Goal: Task Accomplishment & Management: Manage account settings

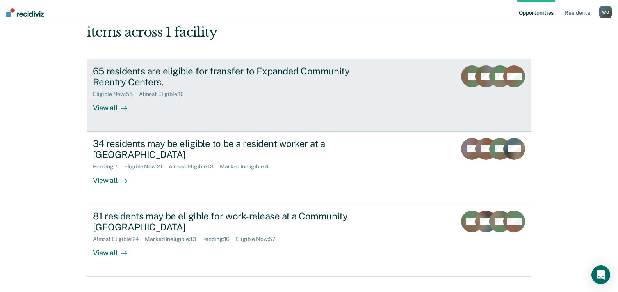
scroll to position [73, 0]
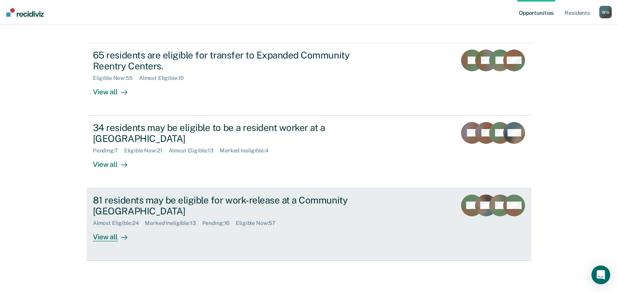
click at [142, 200] on div "81 residents may be eligible for work-release at a Community [GEOGRAPHIC_DATA]" at bounding box center [230, 206] width 274 height 23
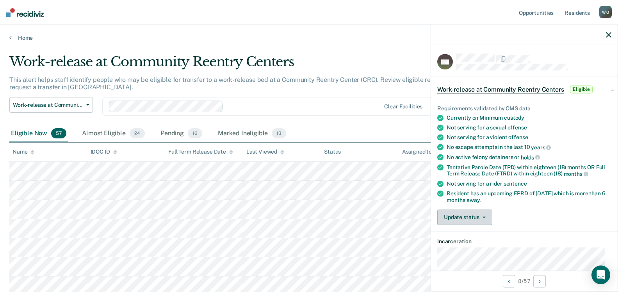
click at [482, 213] on button "Update status" at bounding box center [464, 218] width 55 height 16
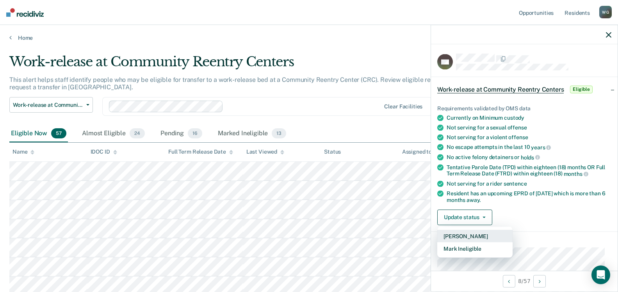
click at [472, 235] on button "[PERSON_NAME]" at bounding box center [474, 236] width 75 height 12
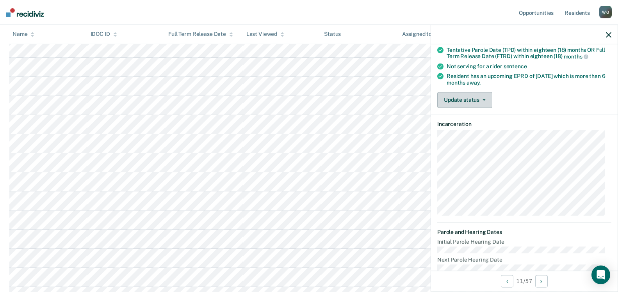
scroll to position [119, 0]
click at [480, 96] on button "Update status" at bounding box center [464, 99] width 55 height 16
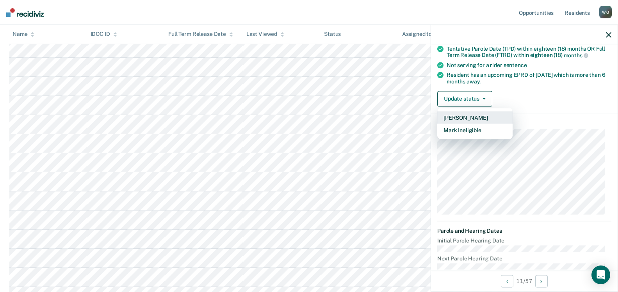
click at [463, 117] on button "[PERSON_NAME]" at bounding box center [474, 117] width 75 height 12
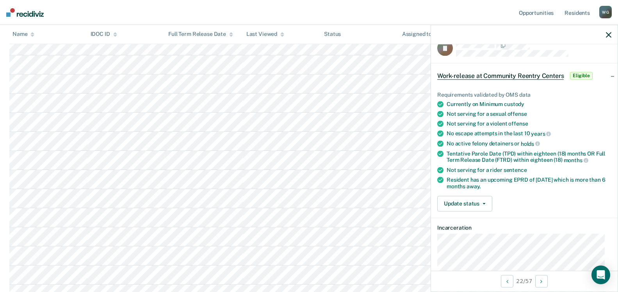
scroll to position [0, 0]
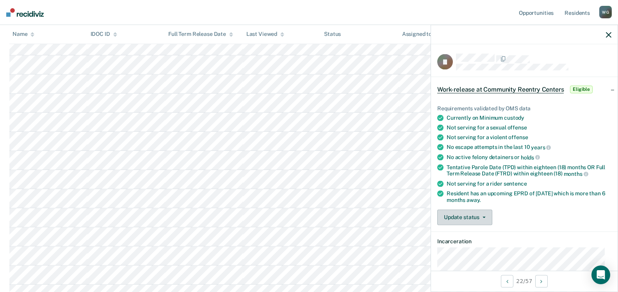
click at [483, 215] on button "Update status" at bounding box center [464, 218] width 55 height 16
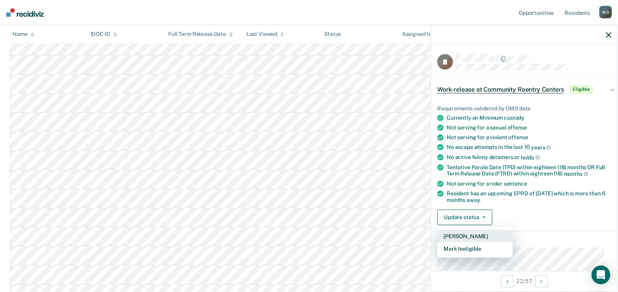
click at [466, 237] on button "[PERSON_NAME]" at bounding box center [474, 236] width 75 height 12
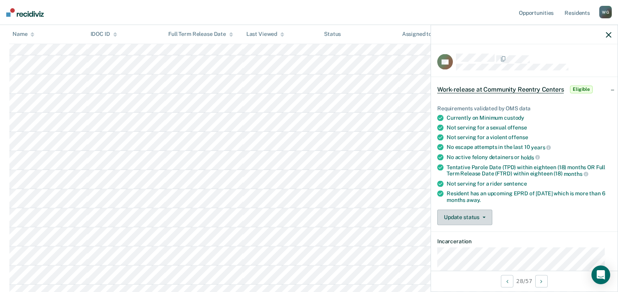
click at [485, 217] on button "Update status" at bounding box center [464, 218] width 55 height 16
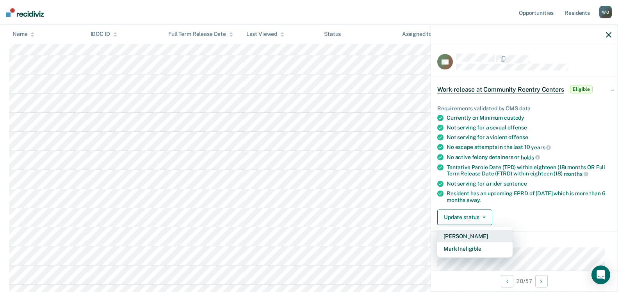
click at [469, 235] on button "[PERSON_NAME]" at bounding box center [474, 236] width 75 height 12
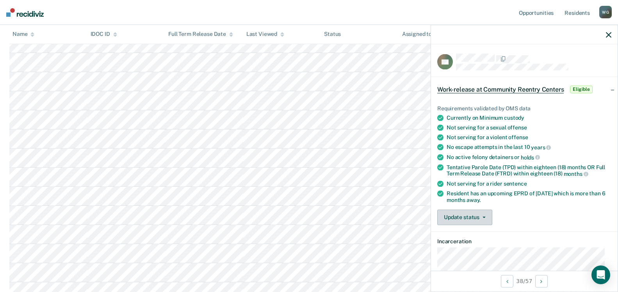
click at [481, 217] on span "button" at bounding box center [483, 218] width 6 height 2
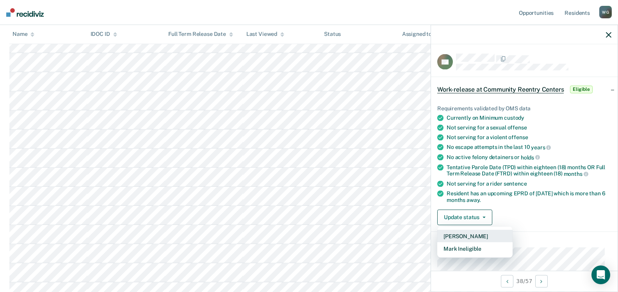
click at [469, 236] on button "[PERSON_NAME]" at bounding box center [474, 236] width 75 height 12
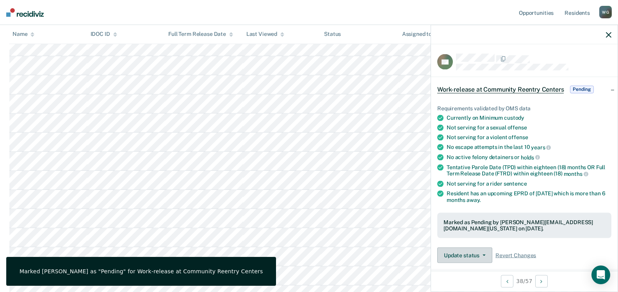
scroll to position [781, 0]
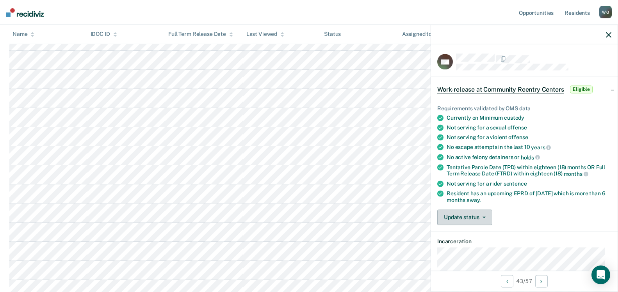
click at [485, 217] on icon "button" at bounding box center [484, 218] width 3 height 2
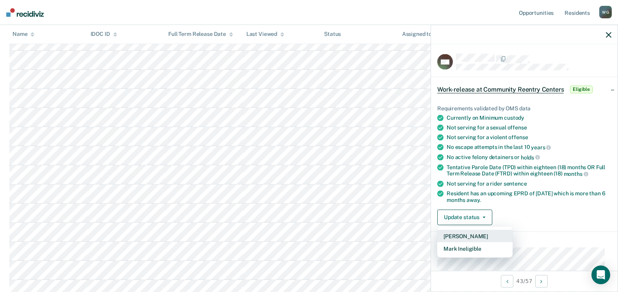
click at [460, 235] on button "[PERSON_NAME]" at bounding box center [474, 236] width 75 height 12
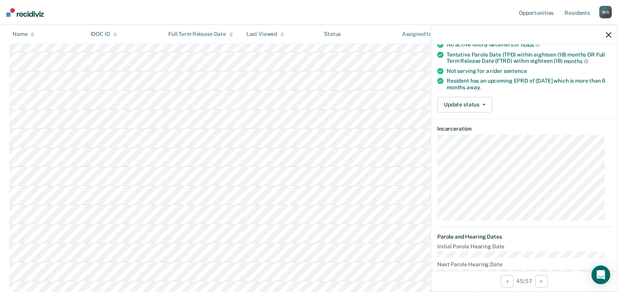
scroll to position [86, 0]
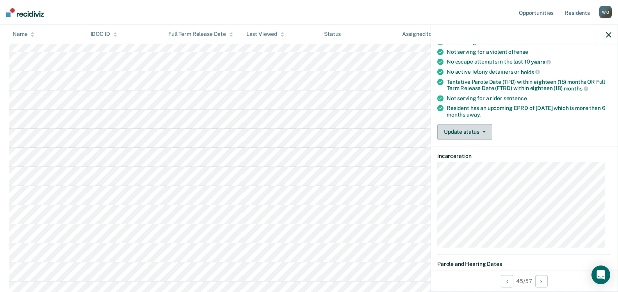
click at [483, 131] on icon "button" at bounding box center [484, 132] width 3 height 2
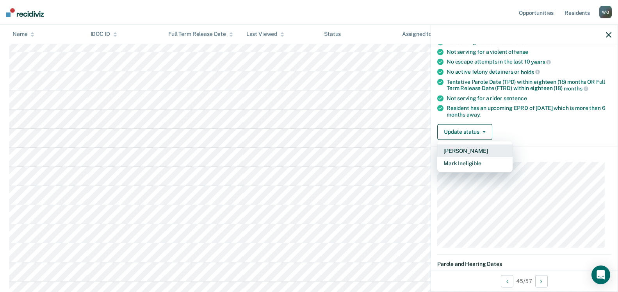
click at [465, 153] on button "[PERSON_NAME]" at bounding box center [474, 150] width 75 height 12
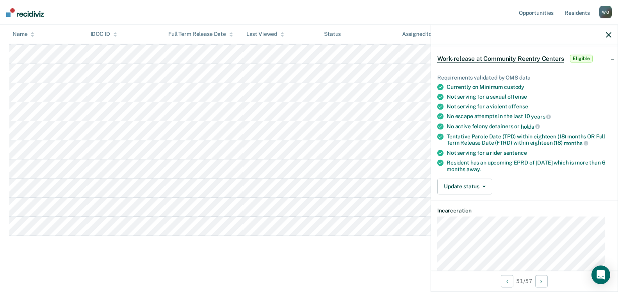
scroll to position [811, 0]
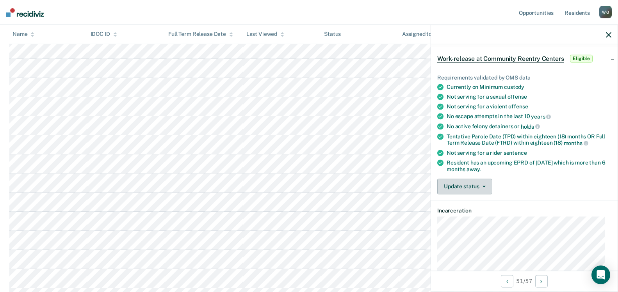
click at [485, 182] on button "Update status" at bounding box center [464, 187] width 55 height 16
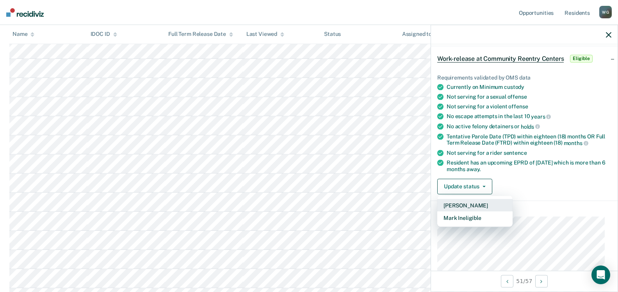
click at [449, 206] on button "[PERSON_NAME]" at bounding box center [474, 205] width 75 height 12
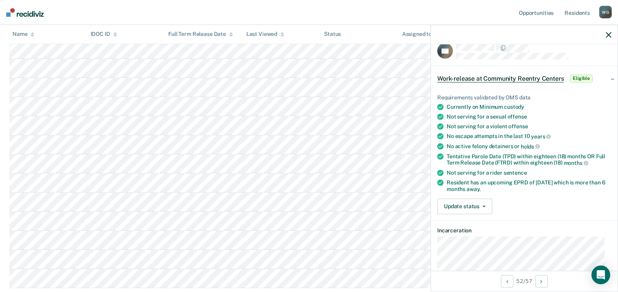
scroll to position [0, 0]
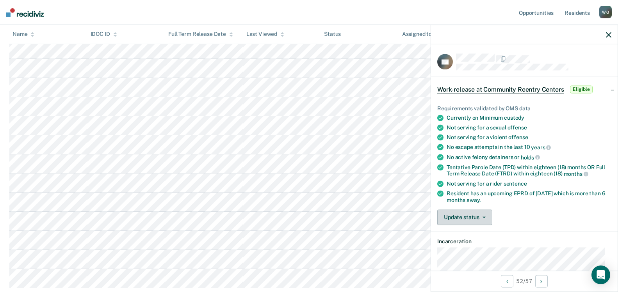
click at [483, 217] on icon "button" at bounding box center [484, 218] width 3 height 2
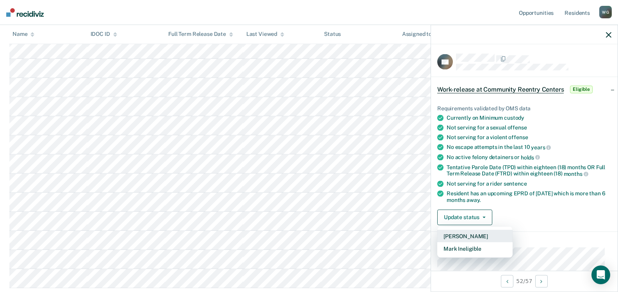
click at [467, 236] on button "[PERSON_NAME]" at bounding box center [474, 236] width 75 height 12
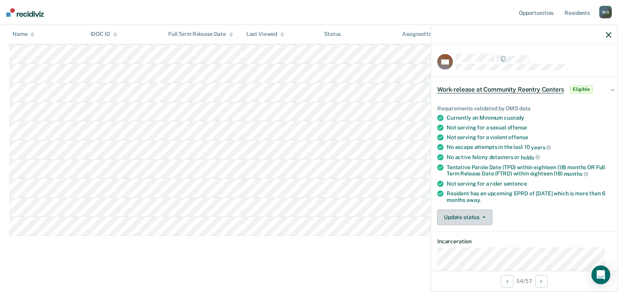
click at [485, 214] on button "Update status" at bounding box center [464, 218] width 55 height 16
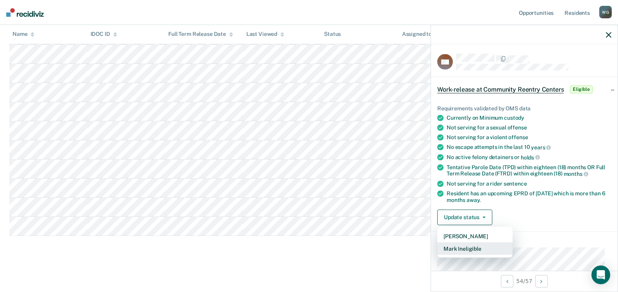
click at [469, 249] on button "Mark Ineligible" at bounding box center [474, 248] width 75 height 12
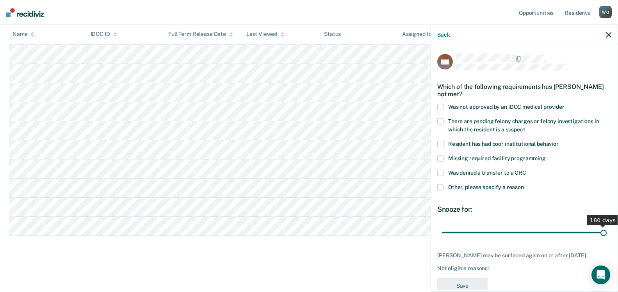
drag, startPoint x: 492, startPoint y: 232, endPoint x: 609, endPoint y: 229, distance: 117.2
type input "180"
click at [607, 229] on input "range" at bounding box center [524, 233] width 165 height 14
click at [439, 174] on span at bounding box center [440, 173] width 6 height 6
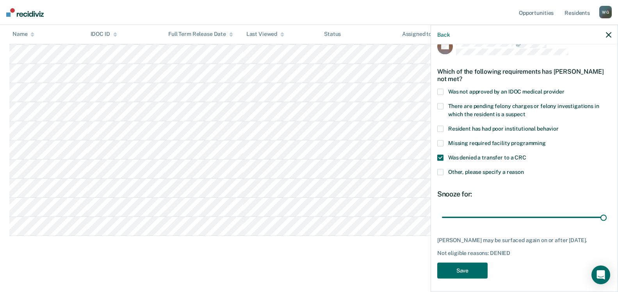
scroll to position [23, 0]
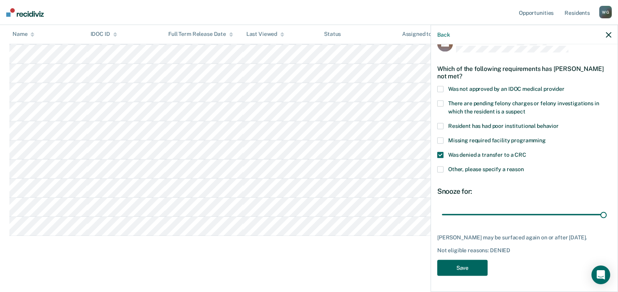
click at [458, 271] on button "Save" at bounding box center [462, 268] width 50 height 16
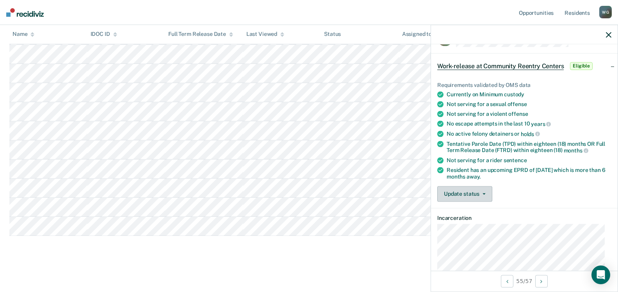
click at [480, 191] on button "Update status" at bounding box center [464, 194] width 55 height 16
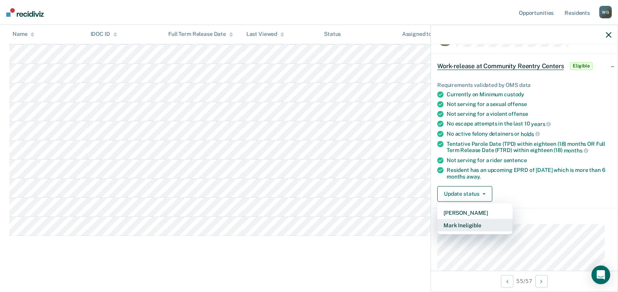
click at [462, 223] on button "Mark Ineligible" at bounding box center [474, 225] width 75 height 12
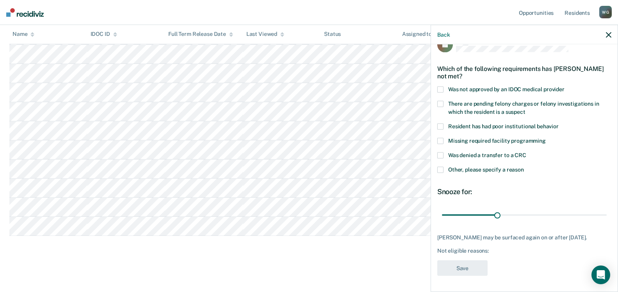
scroll to position [17, 0]
drag, startPoint x: 494, startPoint y: 216, endPoint x: 628, endPoint y: 211, distance: 134.0
type input "180"
click at [607, 211] on input "range" at bounding box center [524, 216] width 165 height 14
click at [437, 154] on span at bounding box center [440, 156] width 6 height 6
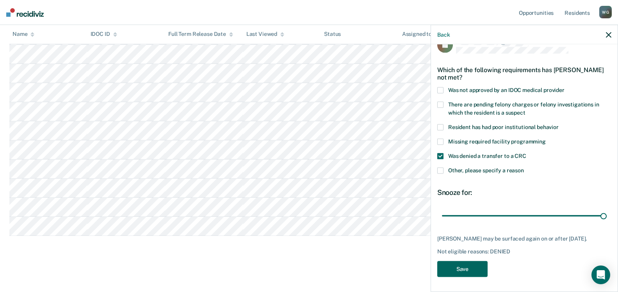
click at [474, 267] on button "Save" at bounding box center [462, 270] width 50 height 16
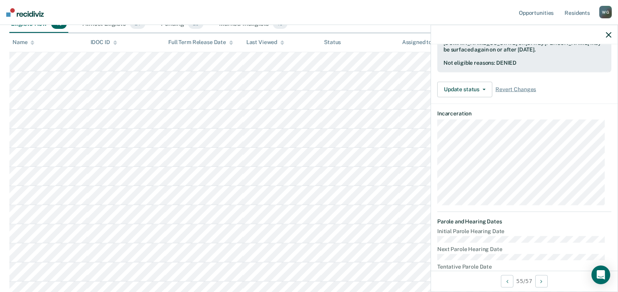
scroll to position [0, 0]
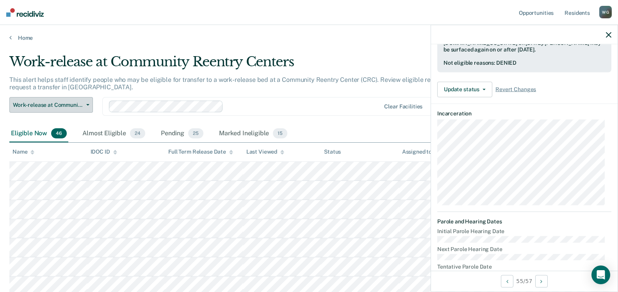
click at [89, 103] on button "Work-release at Community Reentry Centers" at bounding box center [51, 105] width 84 height 16
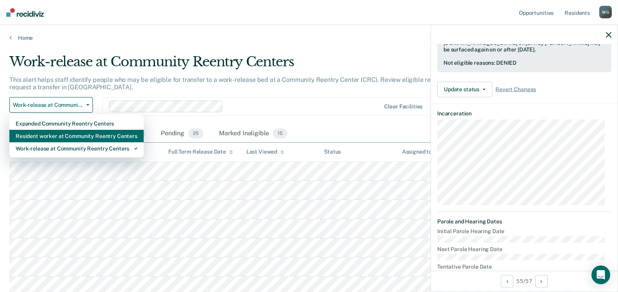
click at [77, 134] on div "Resident worker at Community Reentry Centers" at bounding box center [77, 136] width 122 height 12
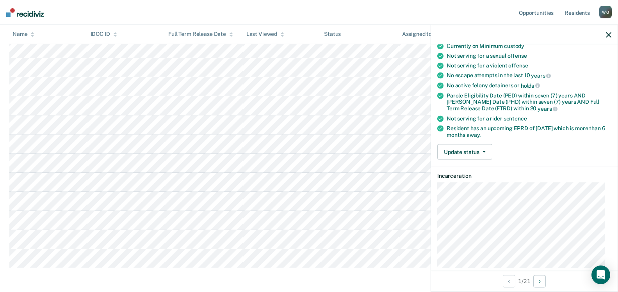
scroll to position [55, 0]
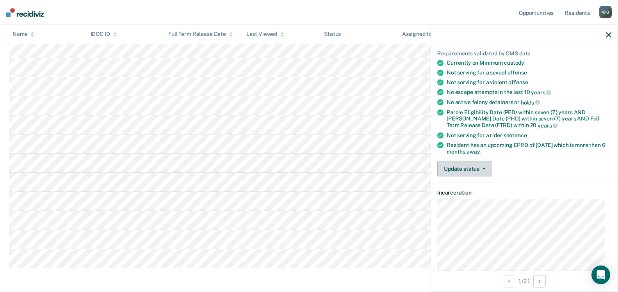
click at [485, 169] on button "Update status" at bounding box center [464, 169] width 55 height 16
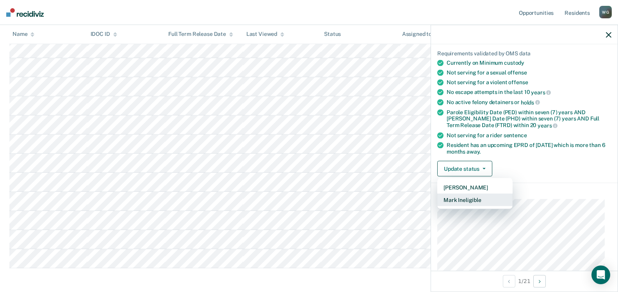
click at [469, 199] on button "Mark Ineligible" at bounding box center [474, 200] width 75 height 12
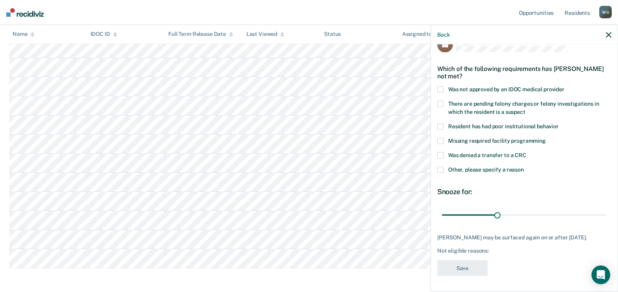
scroll to position [17, 0]
click at [439, 155] on span at bounding box center [440, 156] width 6 height 6
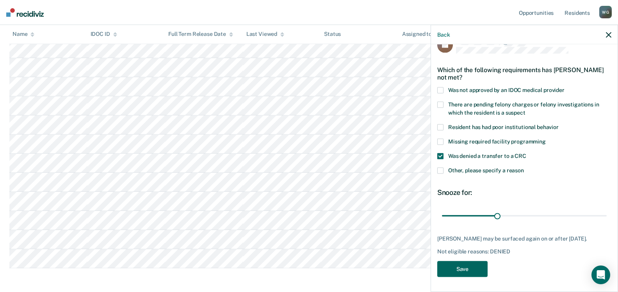
click at [465, 267] on button "Save" at bounding box center [462, 270] width 50 height 16
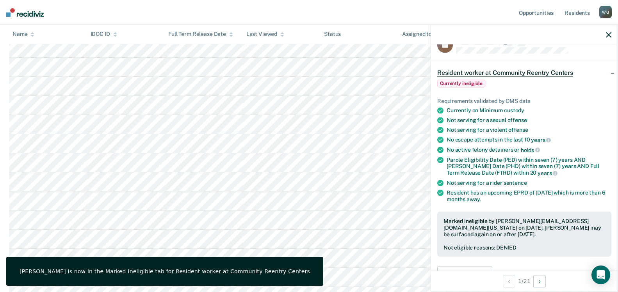
scroll to position [100, 0]
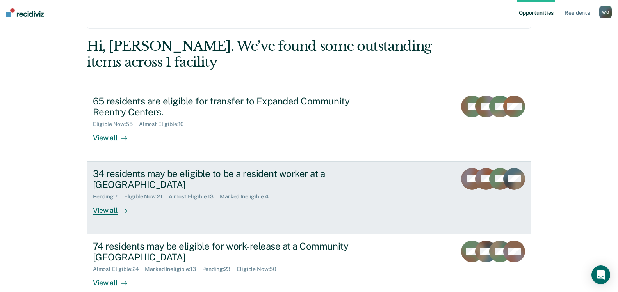
scroll to position [73, 0]
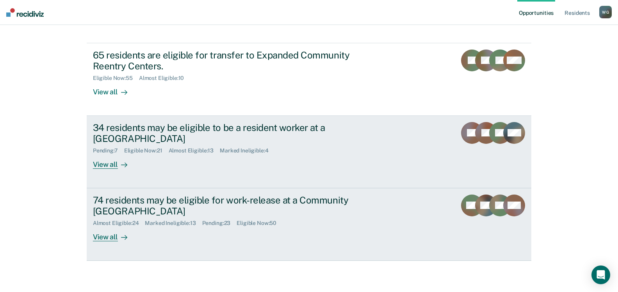
click at [178, 205] on div "74 residents may be eligible for work-release at a Community [GEOGRAPHIC_DATA]" at bounding box center [230, 206] width 274 height 23
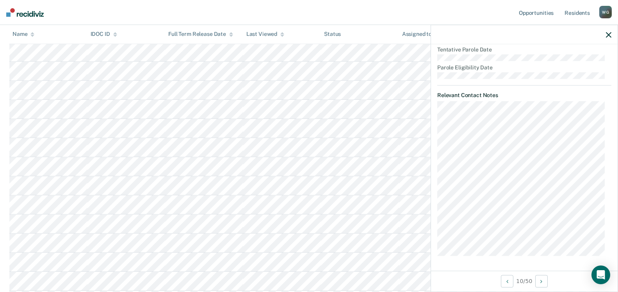
scroll to position [307, 0]
